Goal: Register for event/course

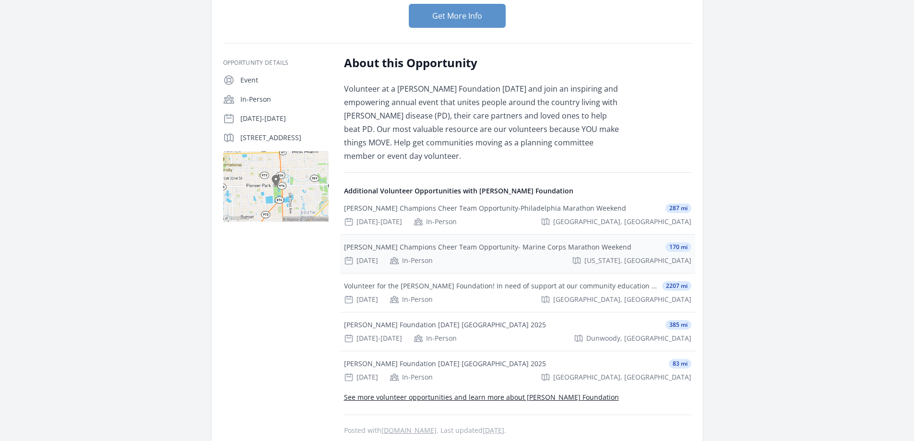
scroll to position [240, 0]
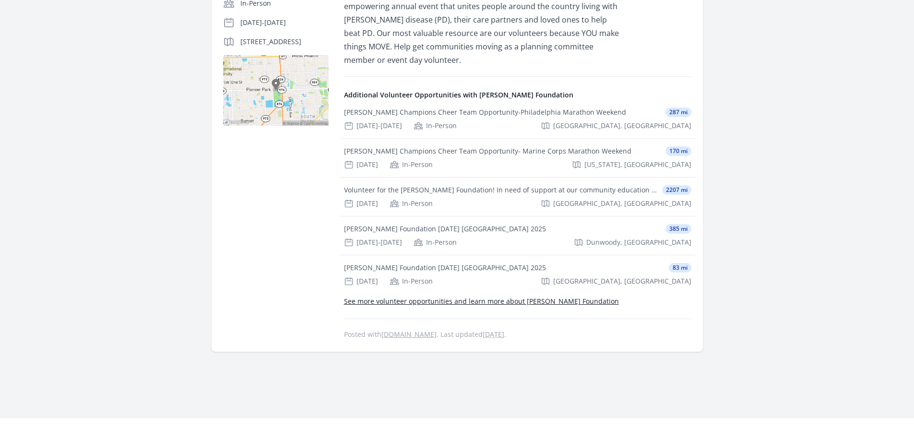
click at [475, 303] on link "See more volunteer opportunities and learn more about [PERSON_NAME] Foundation" at bounding box center [481, 300] width 275 height 9
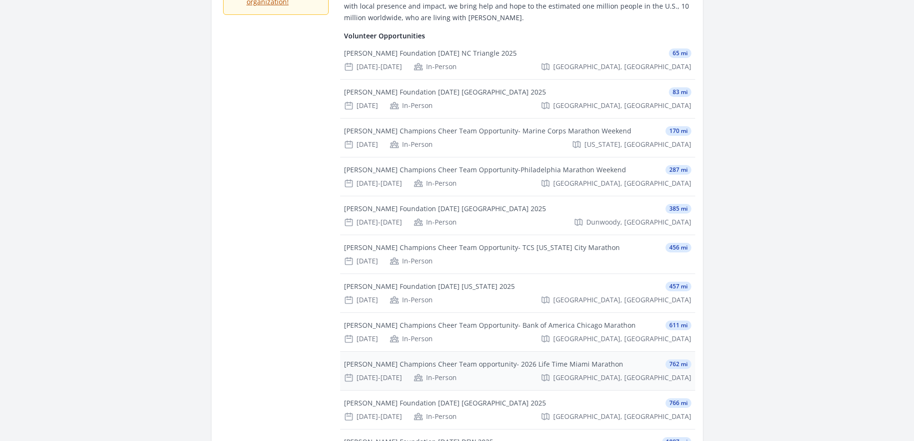
scroll to position [240, 0]
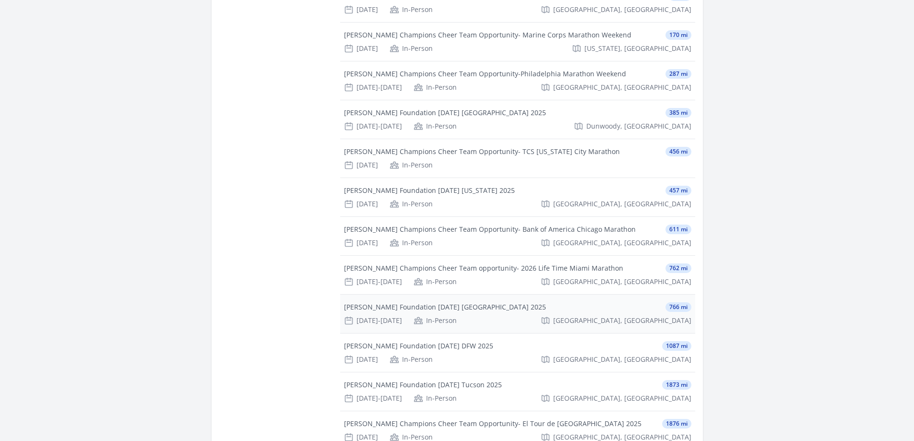
click at [462, 306] on div "[PERSON_NAME] Foundation [DATE] [GEOGRAPHIC_DATA] 2025" at bounding box center [445, 307] width 202 height 10
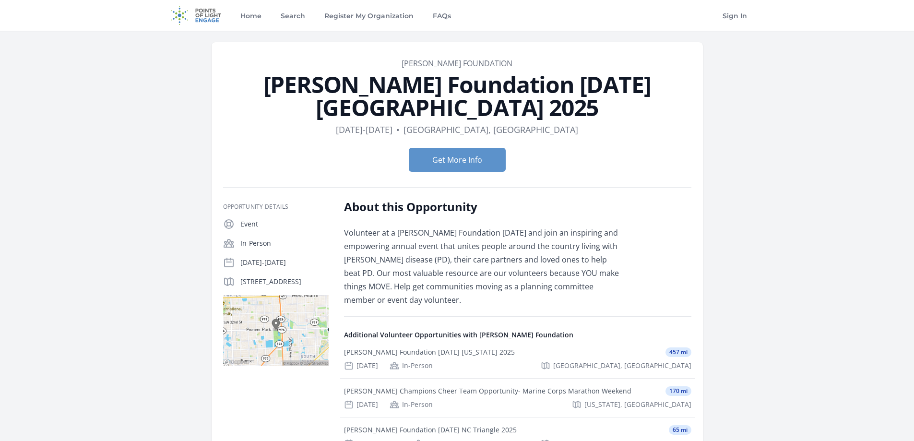
scroll to position [48, 0]
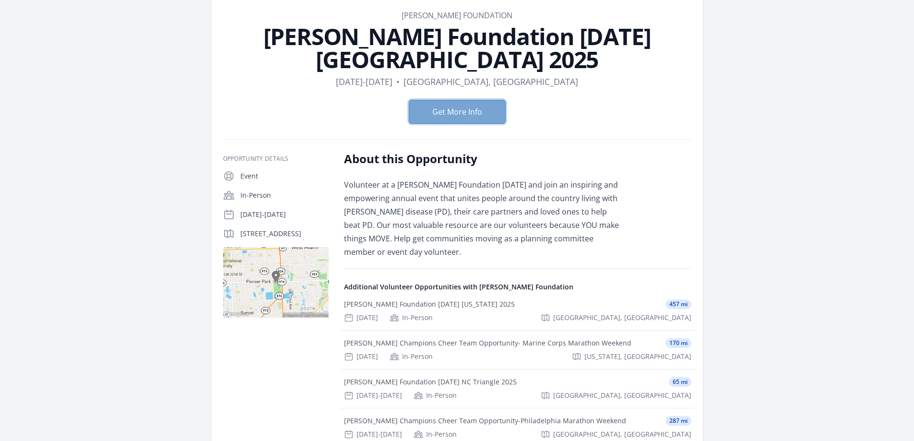
click at [446, 110] on button "Get More Info" at bounding box center [457, 112] width 97 height 24
